Goal: Find specific page/section: Find specific page/section

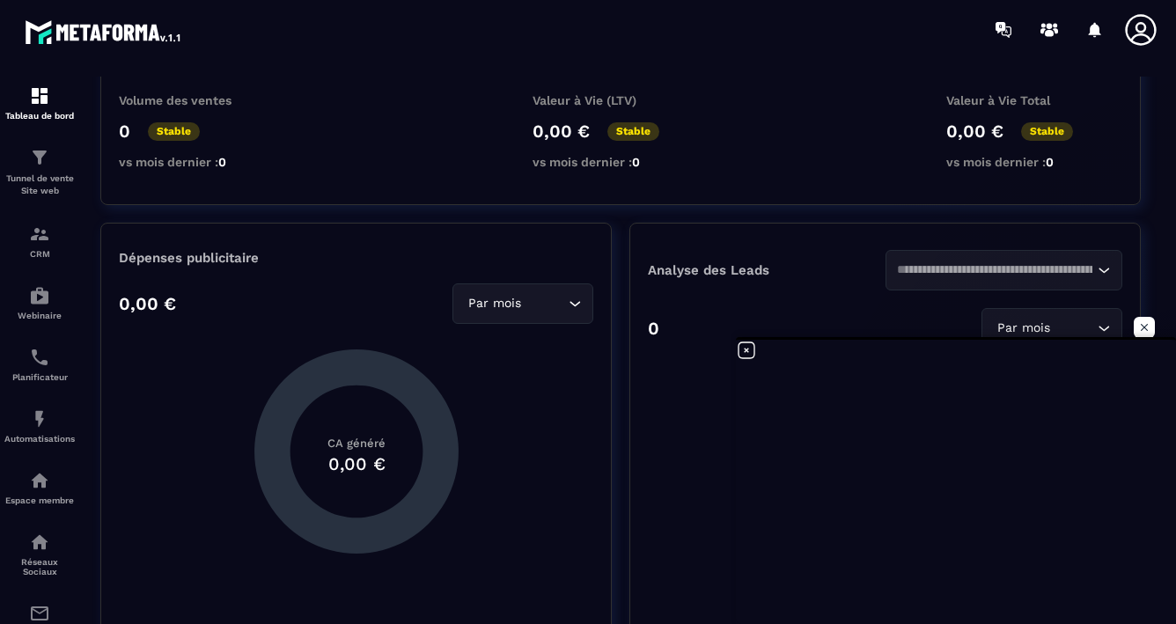
scroll to position [229, 0]
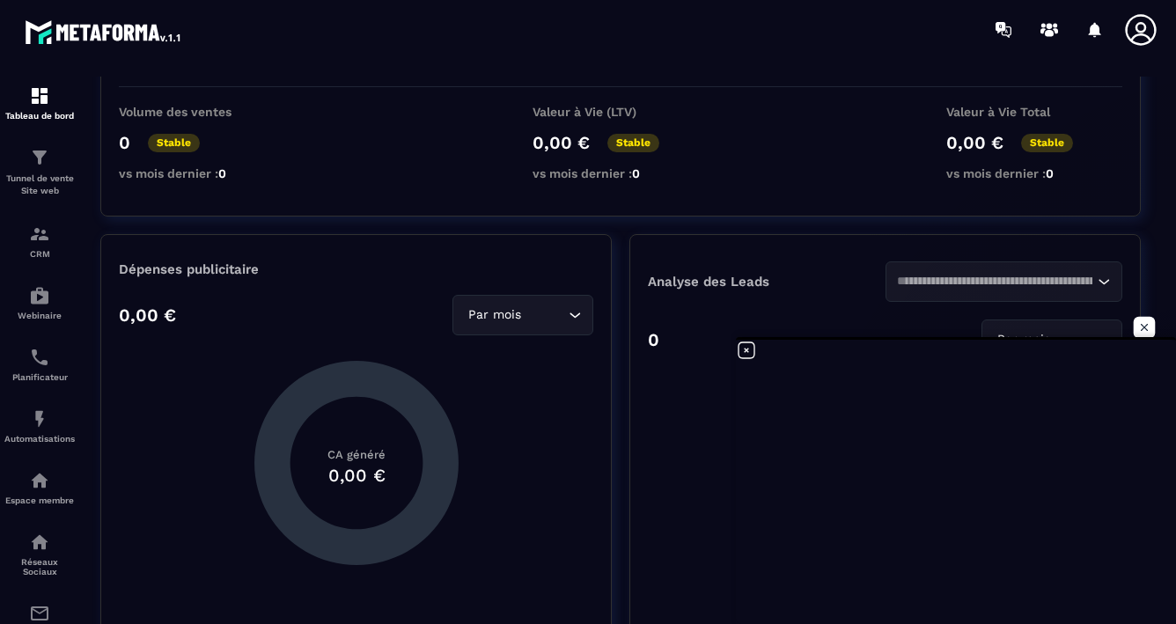
click at [1144, 333] on span "Ouvrir le chat" at bounding box center [1145, 328] width 22 height 22
click at [648, 522] on div "Pas de données" at bounding box center [885, 492] width 474 height 264
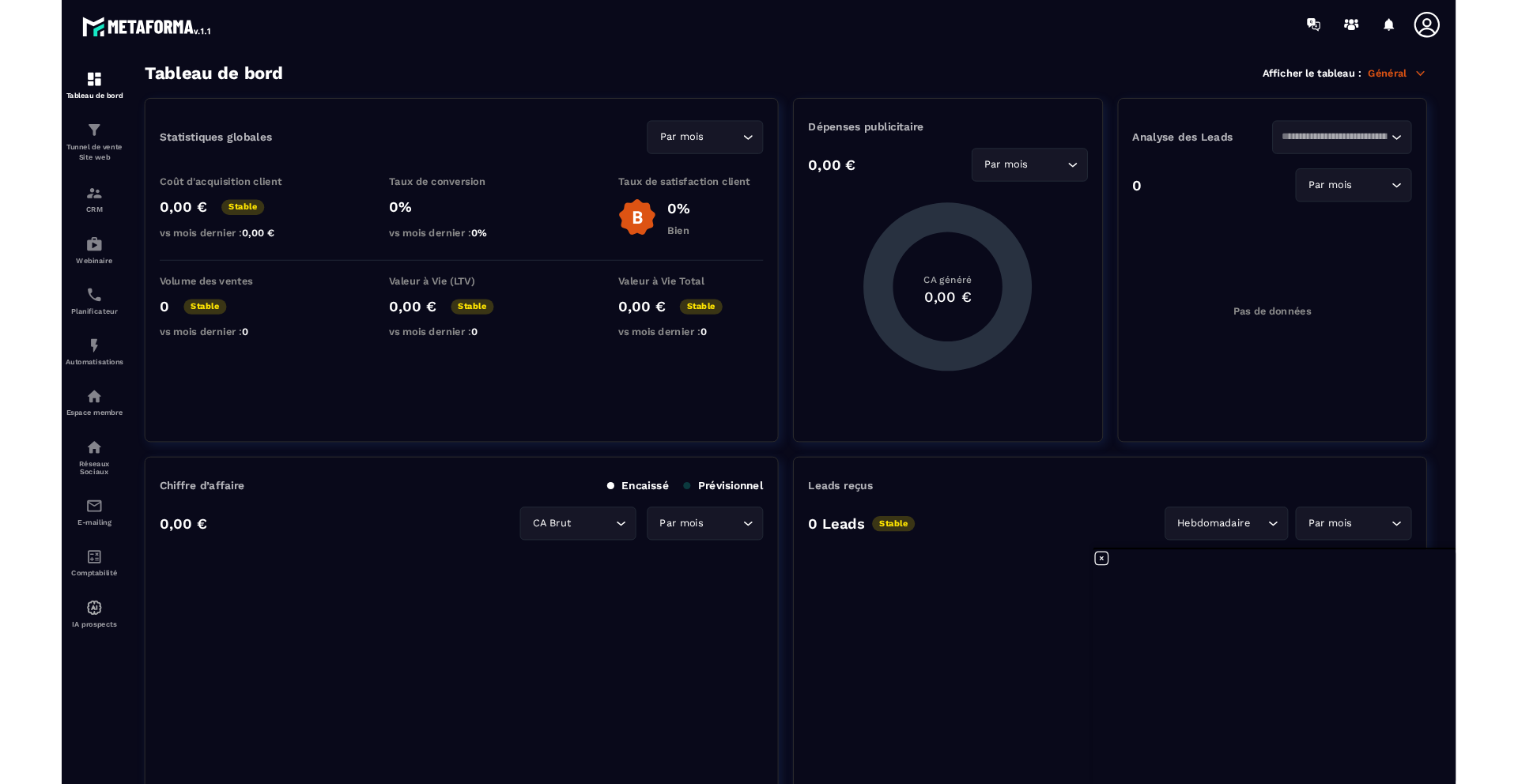
scroll to position [491, 0]
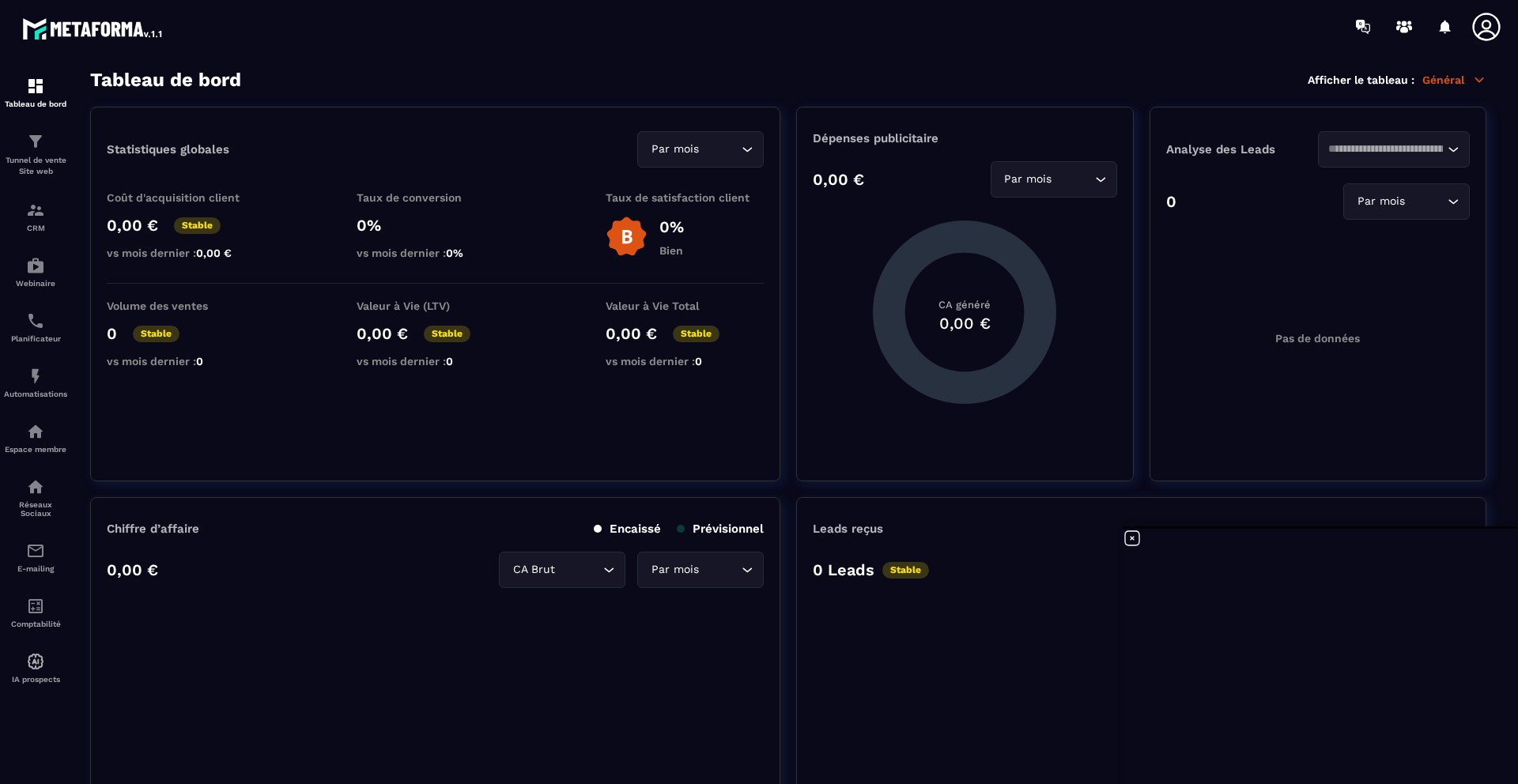
click at [1055, 543] on icon at bounding box center [1132, 538] width 19 height 19
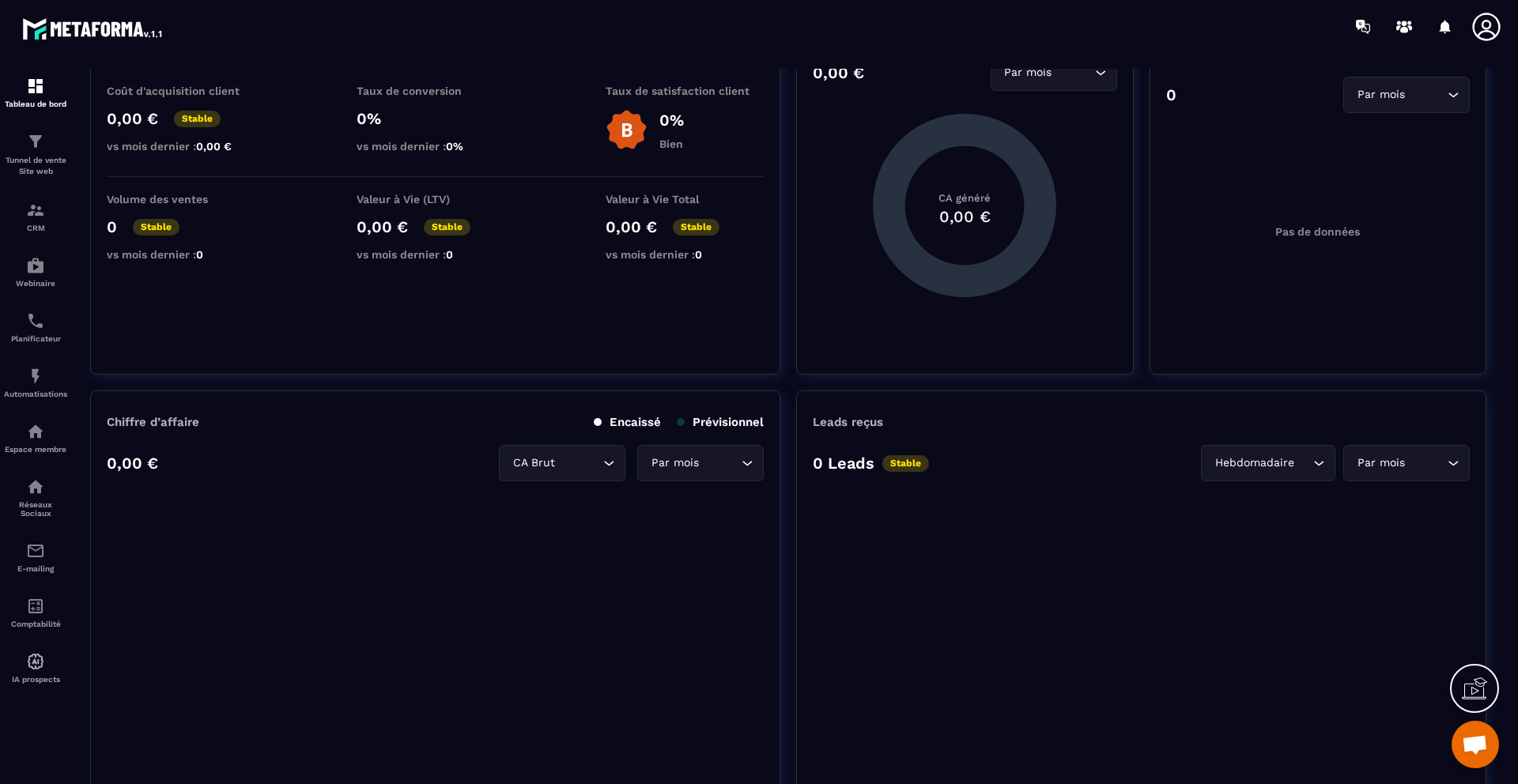
scroll to position [0, 0]
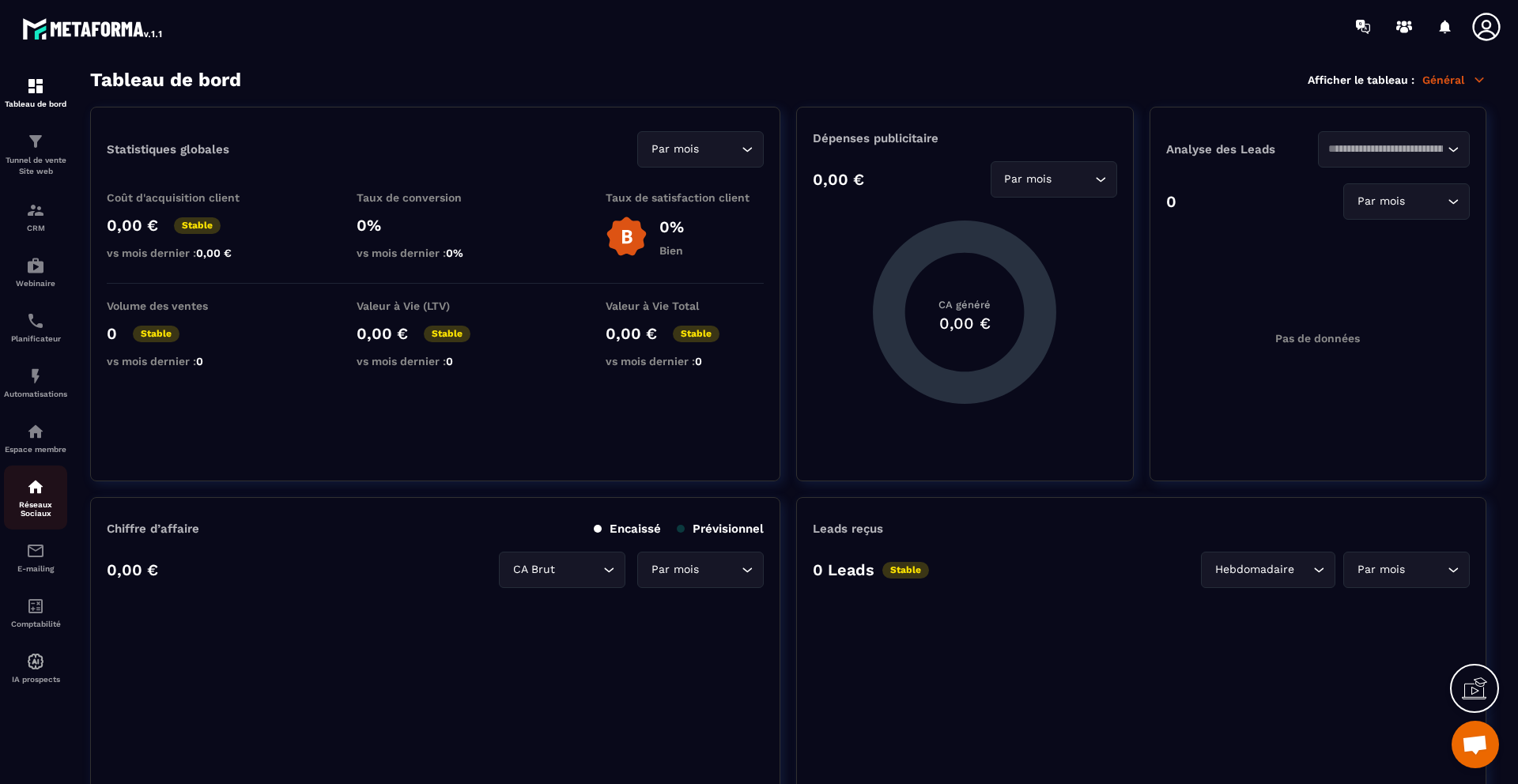
click at [26, 498] on div "Réseaux Sociaux" at bounding box center [35, 498] width 63 height 40
click at [34, 490] on img at bounding box center [35, 487] width 19 height 19
click at [33, 489] on img at bounding box center [35, 487] width 19 height 19
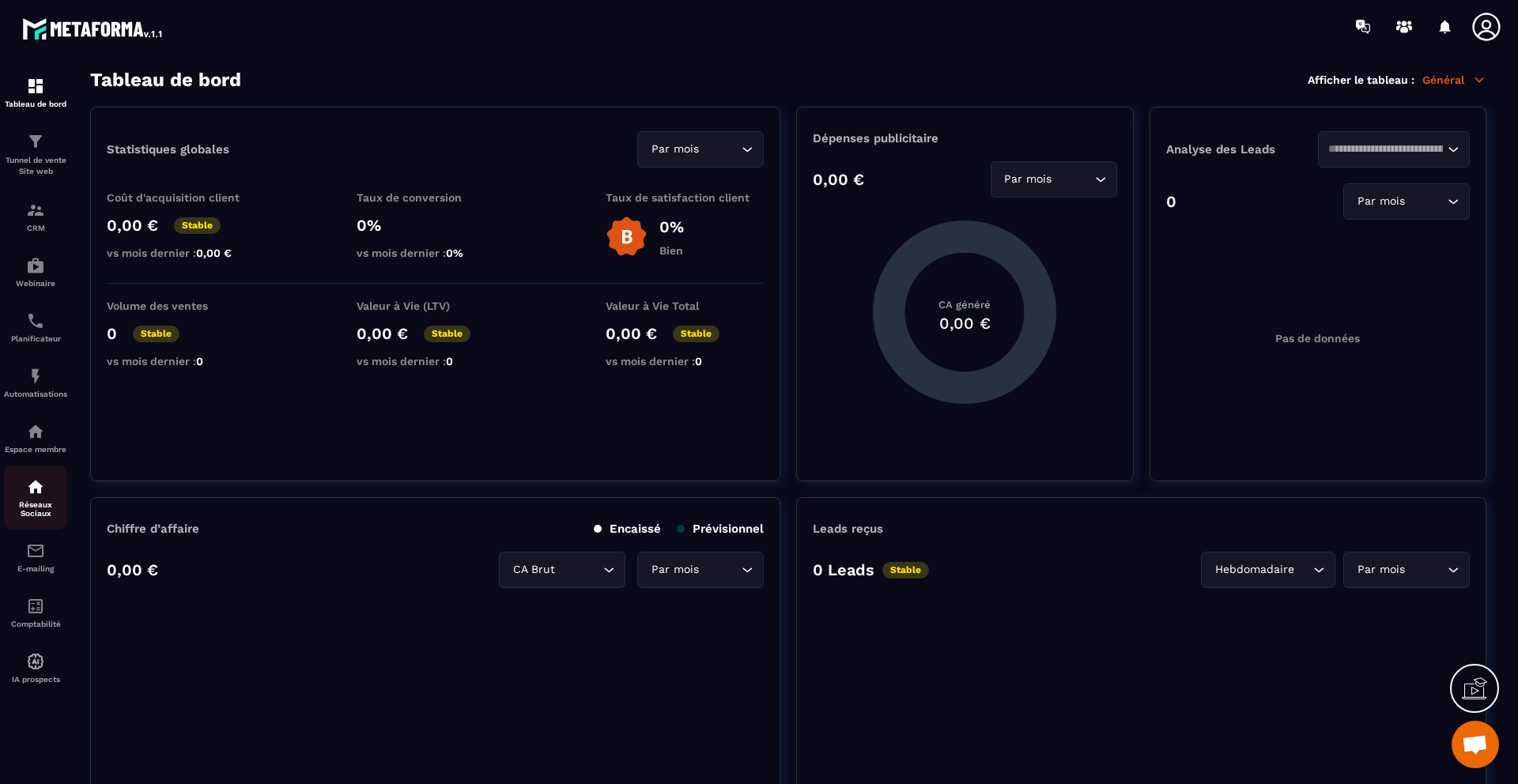
click at [33, 489] on img at bounding box center [35, 487] width 19 height 19
